Goal: Check status: Check status

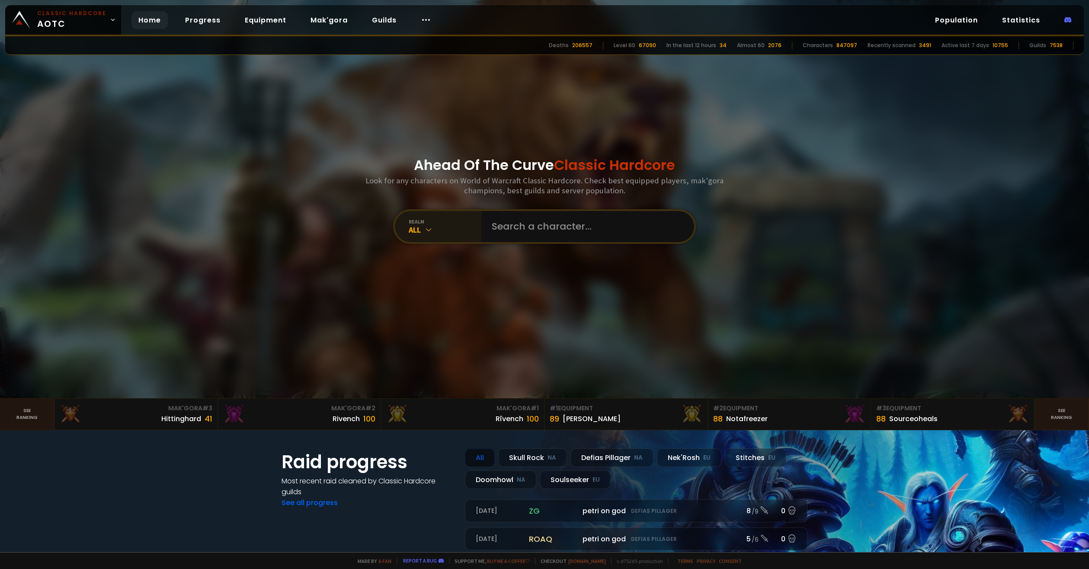
click at [455, 222] on div "realm" at bounding box center [445, 221] width 73 height 6
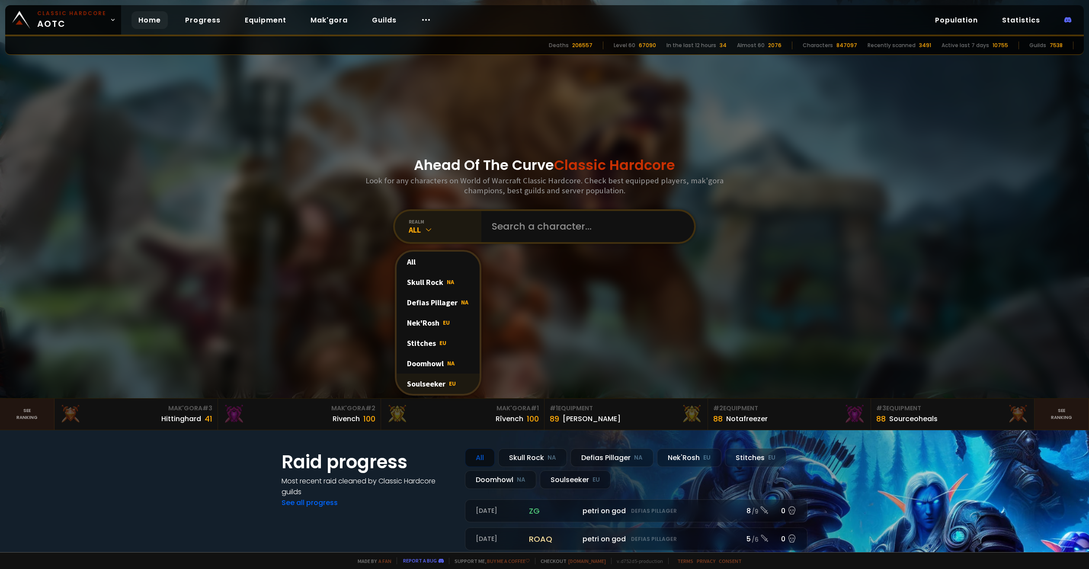
click at [425, 382] on div "Soulseeker EU" at bounding box center [437, 384] width 83 height 20
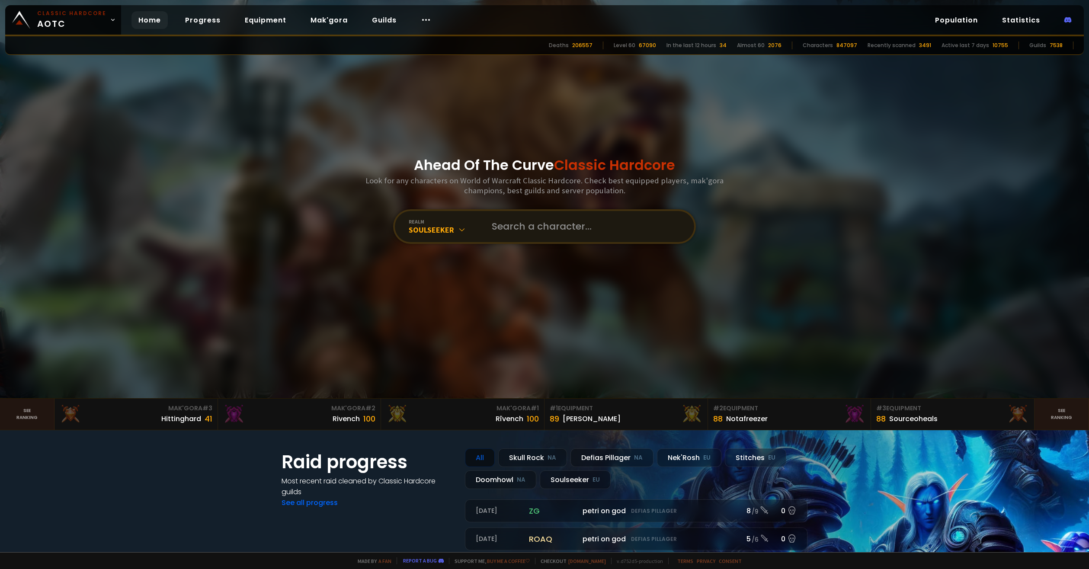
click at [510, 241] on div "realm Soulseeker" at bounding box center [544, 226] width 303 height 35
click at [512, 236] on input "text" at bounding box center [584, 226] width 197 height 31
type input "álfkonan"
click at [559, 231] on input "text" at bounding box center [584, 226] width 197 height 31
type input "álfkona"
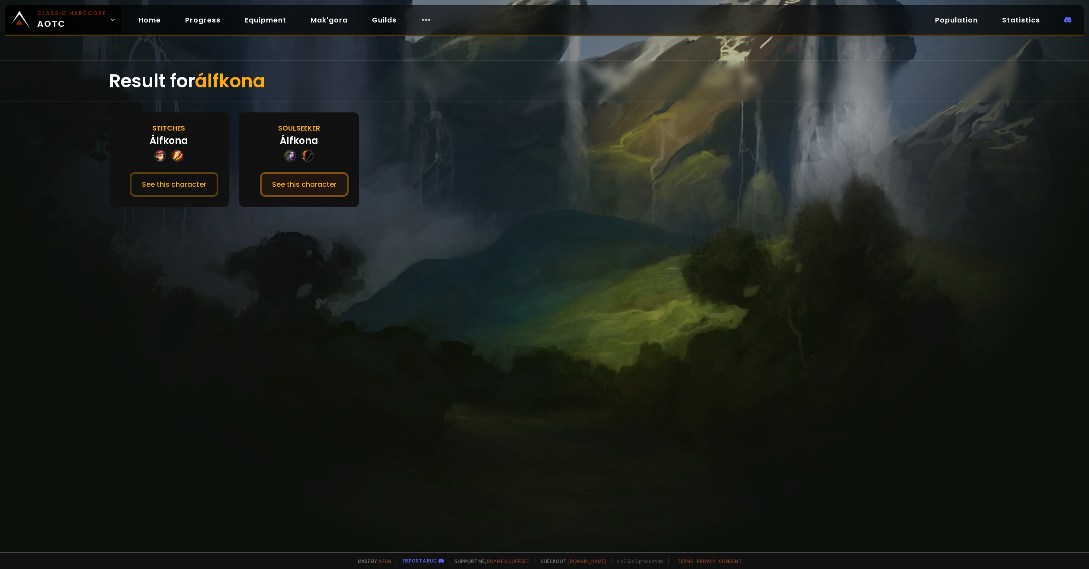
click at [327, 181] on button "See this character" at bounding box center [304, 184] width 89 height 25
